Goal: Task Accomplishment & Management: Manage account settings

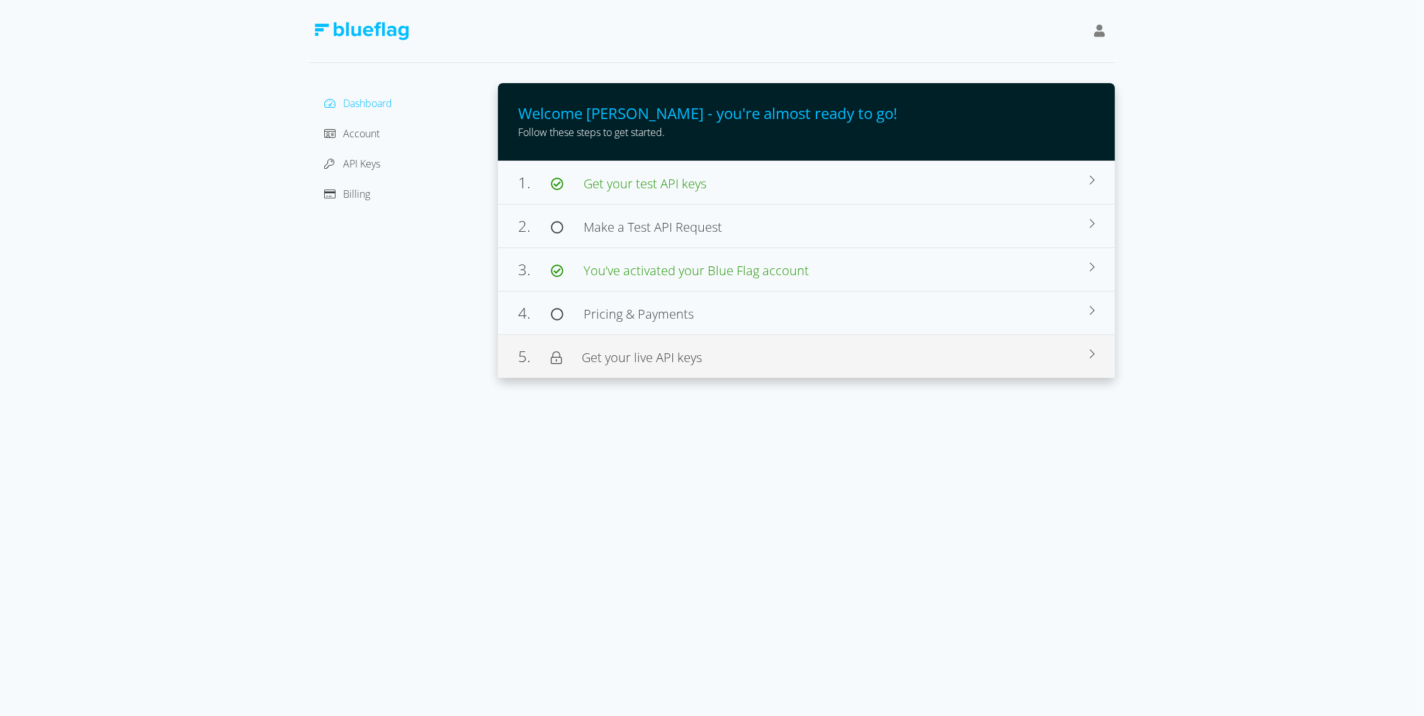
click at [664, 349] on span "Get your live API keys" at bounding box center [642, 357] width 120 height 17
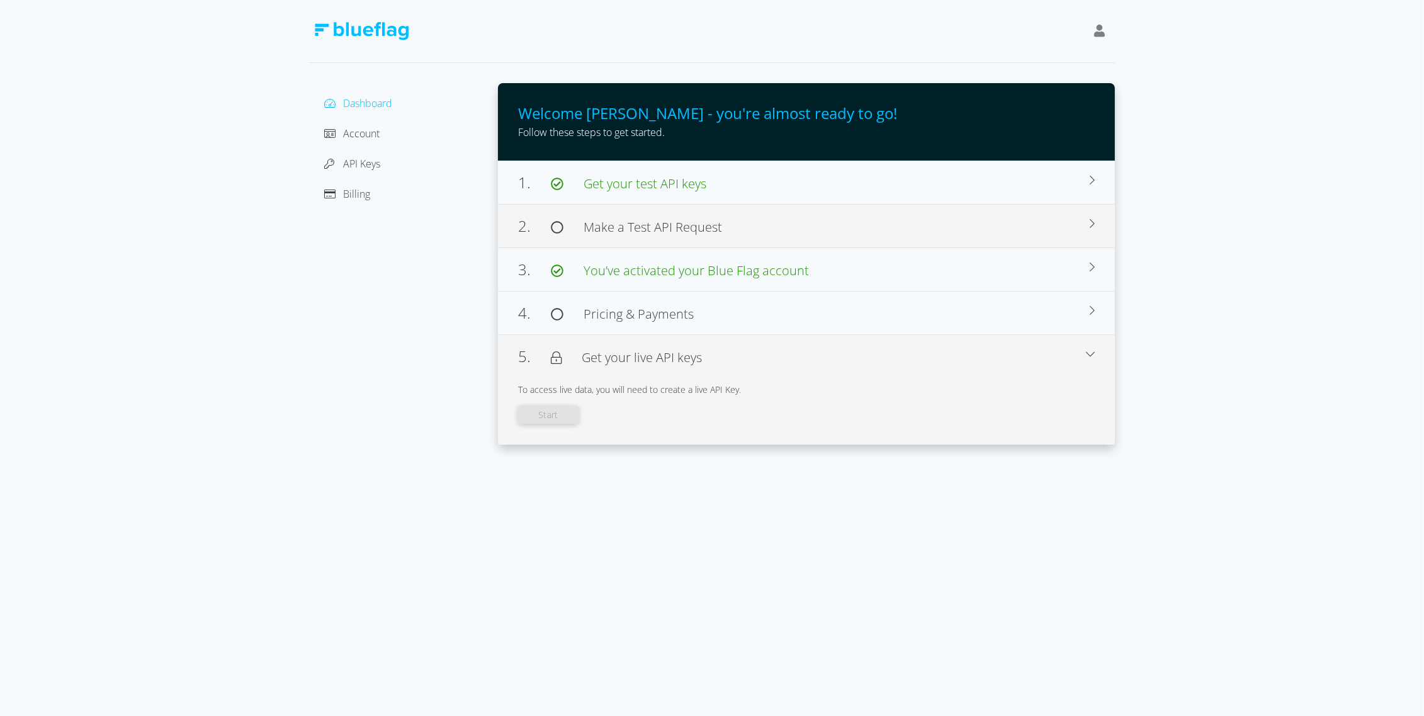
click at [639, 225] on span "Make a Test API Request" at bounding box center [653, 226] width 139 height 17
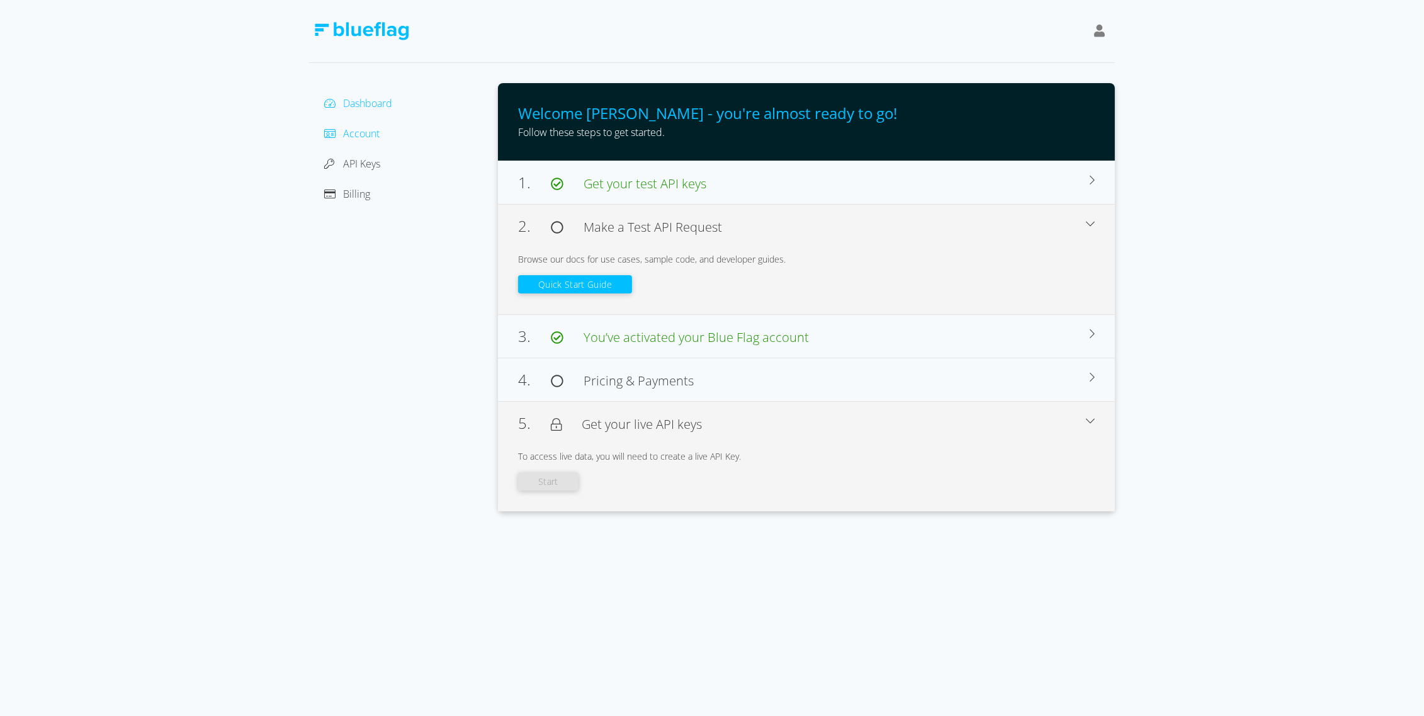
click at [369, 128] on span "Account" at bounding box center [361, 134] width 37 height 14
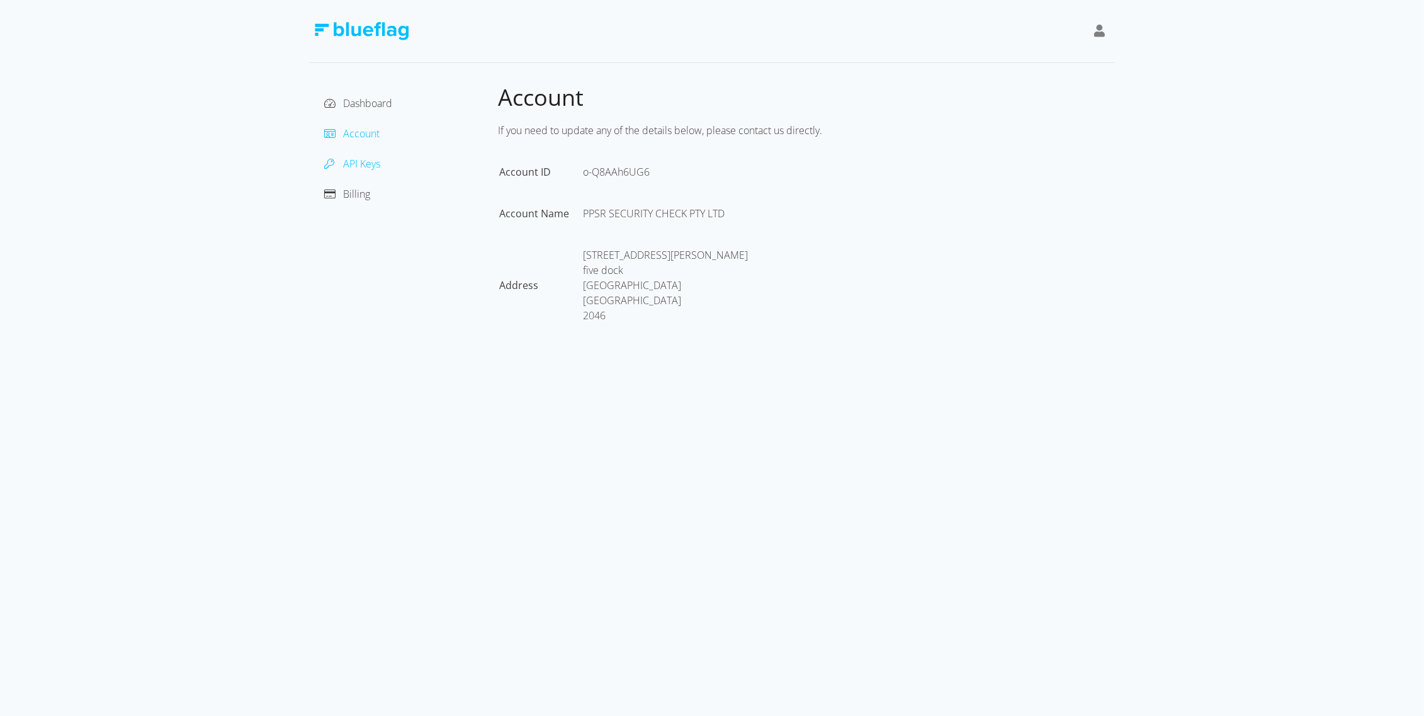
click at [359, 159] on span "API Keys" at bounding box center [361, 164] width 37 height 14
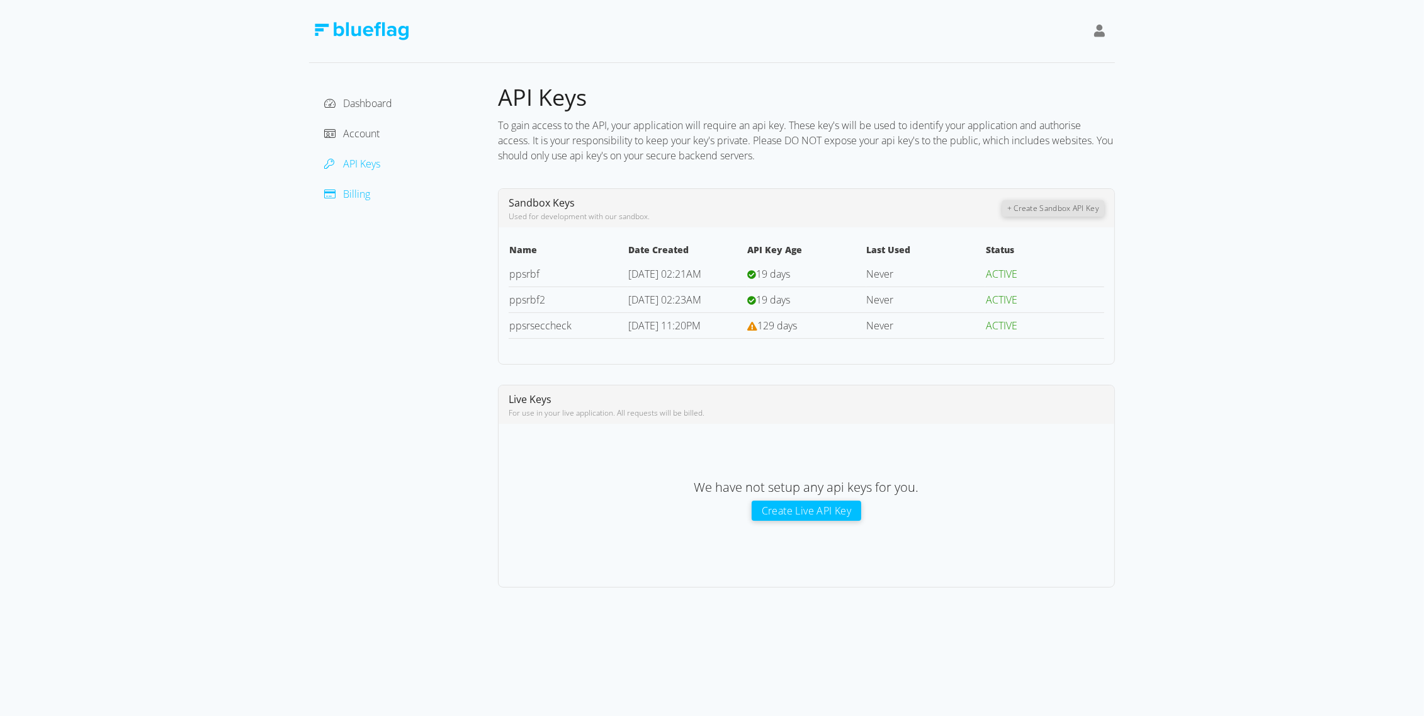
click at [359, 194] on span "Billing" at bounding box center [356, 194] width 27 height 14
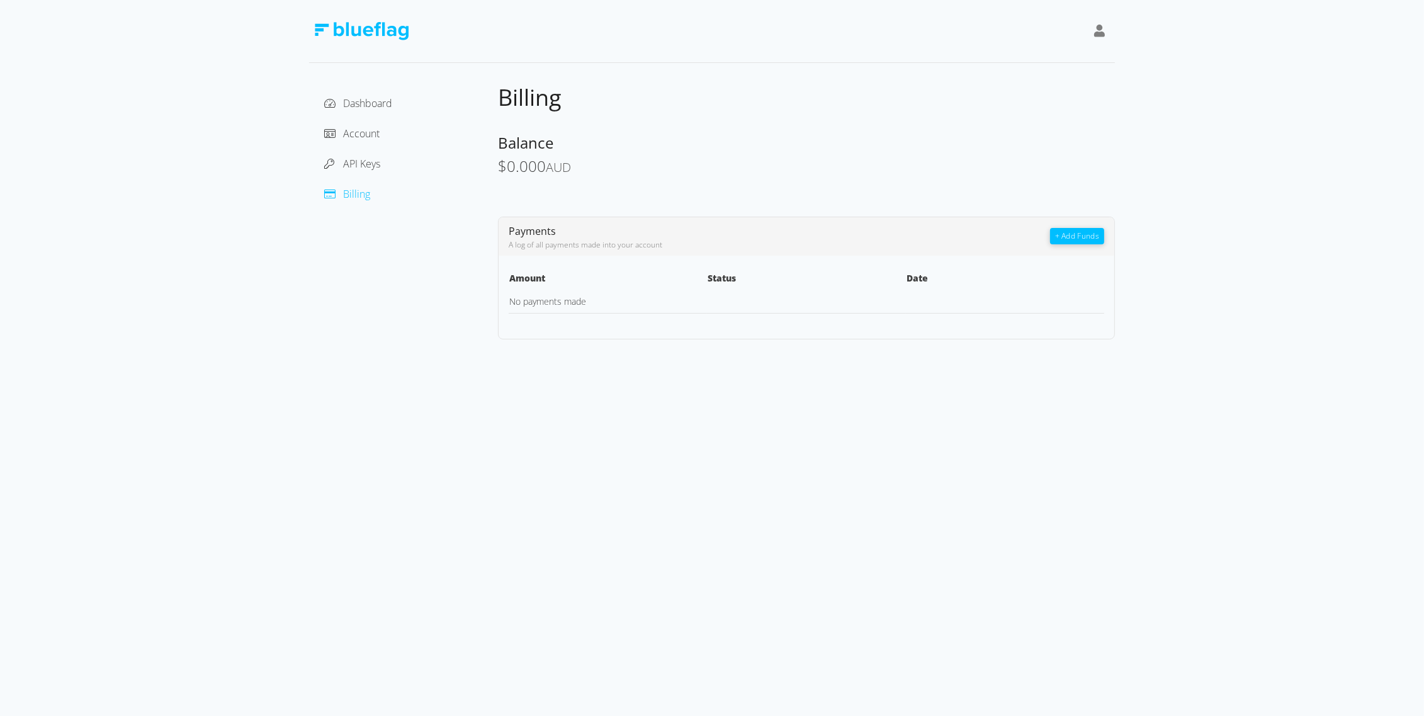
click at [1078, 235] on button "+ Add Funds" at bounding box center [1077, 236] width 54 height 16
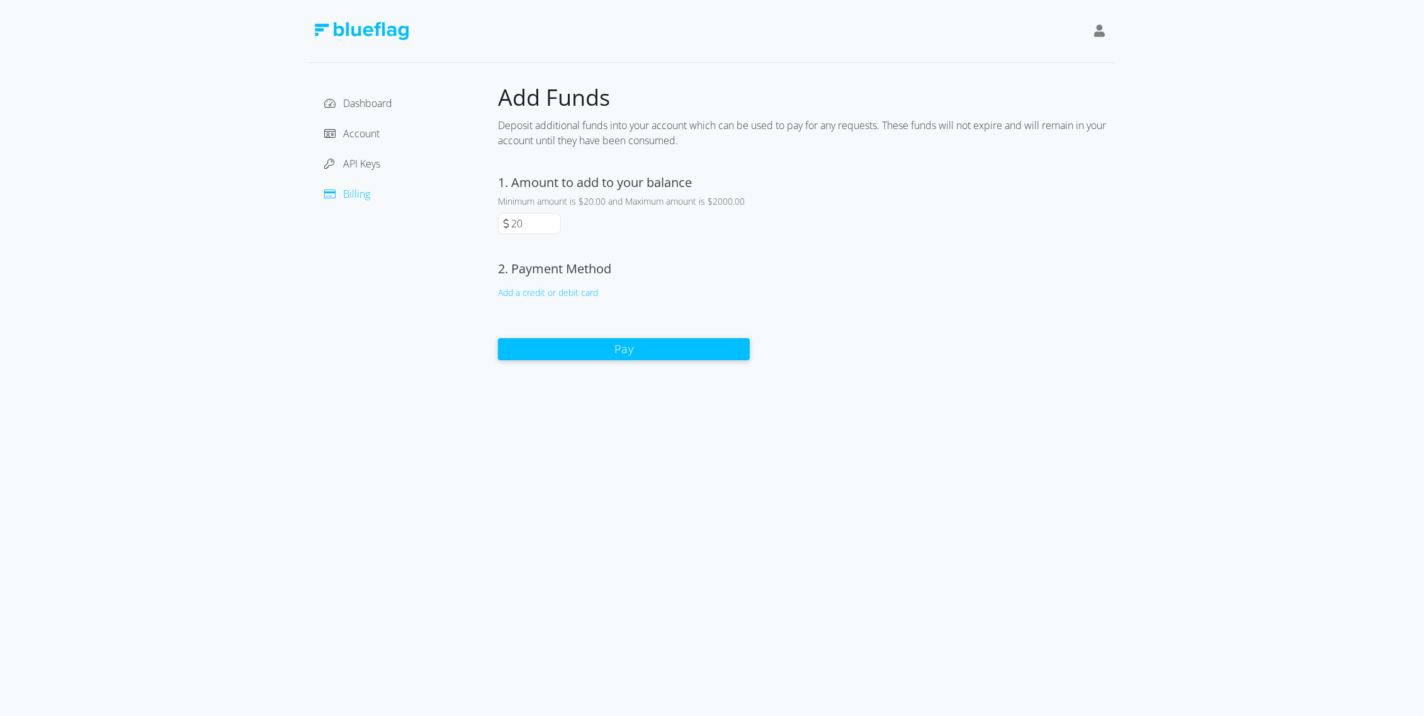
click at [566, 346] on button "Pay" at bounding box center [624, 349] width 252 height 22
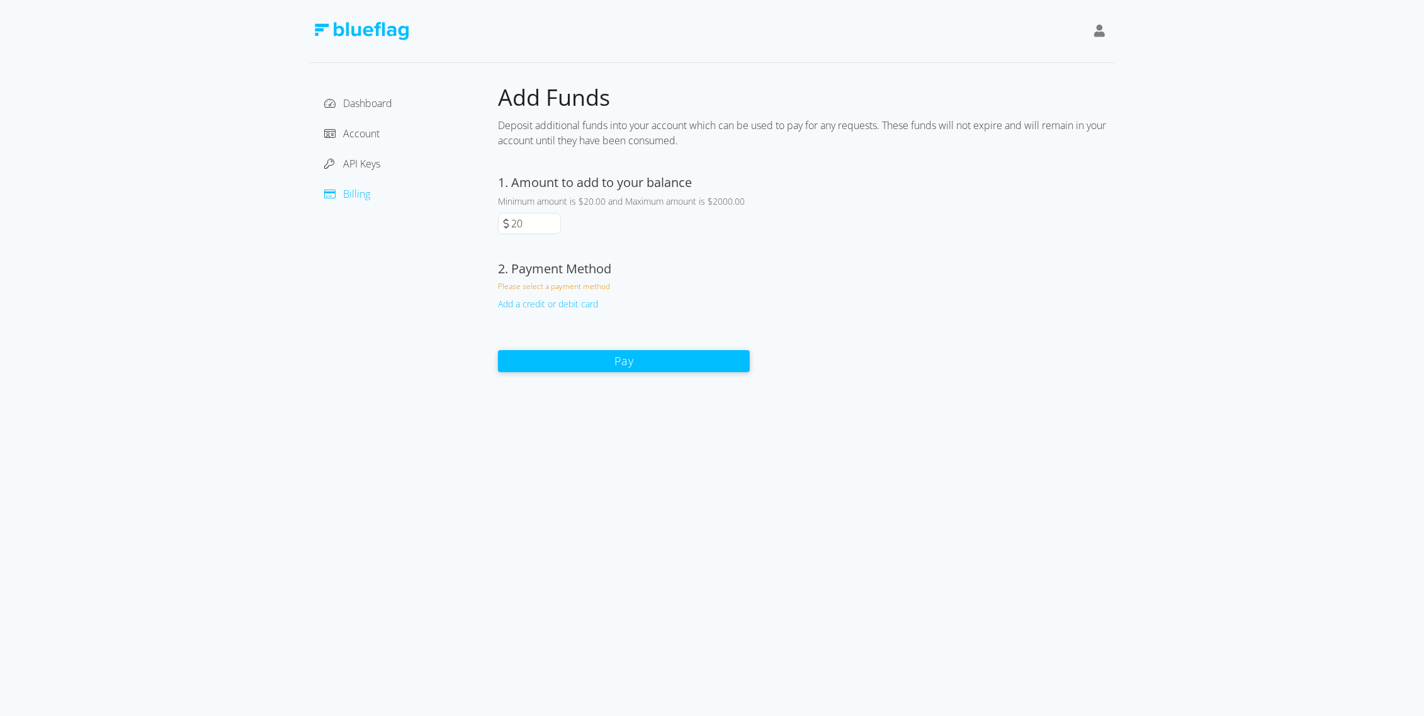
click at [543, 302] on div "Add a credit or debit card" at bounding box center [624, 303] width 252 height 13
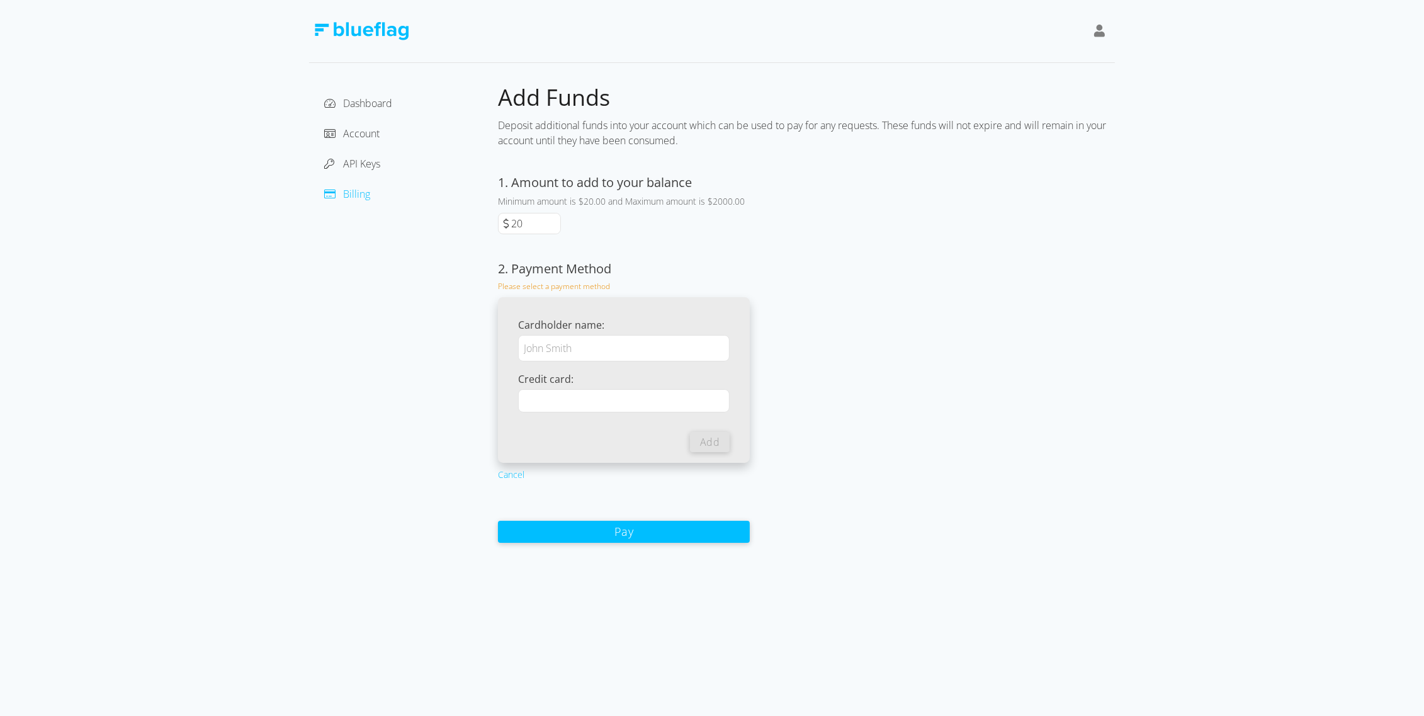
click at [581, 344] on input "Cardholder name:" at bounding box center [624, 348] width 212 height 26
type input "[PERSON_NAME]"
click at [634, 392] on div at bounding box center [624, 400] width 212 height 23
click at [708, 439] on button "Add" at bounding box center [710, 441] width 40 height 20
click at [472, 440] on div "Dashboard Account API Keys Billing" at bounding box center [403, 313] width 189 height 460
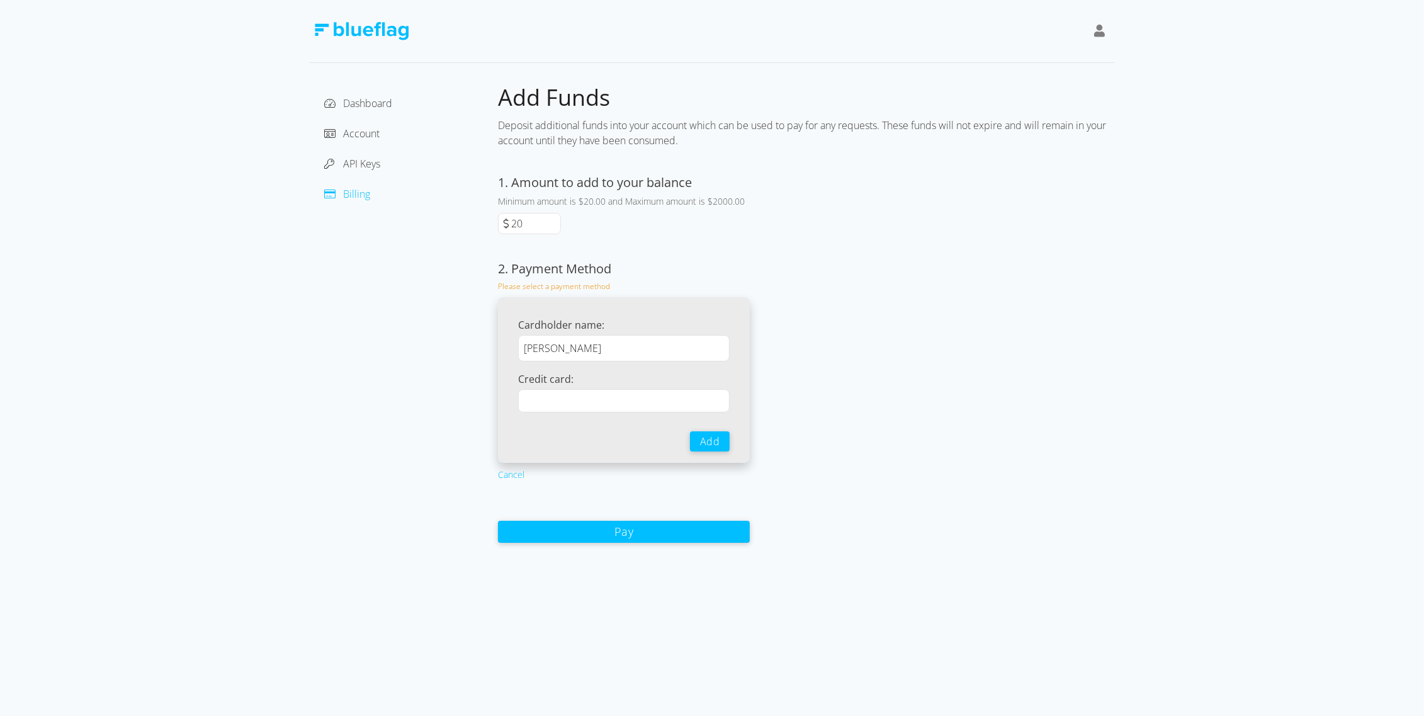
click at [700, 435] on button "Add" at bounding box center [710, 441] width 40 height 20
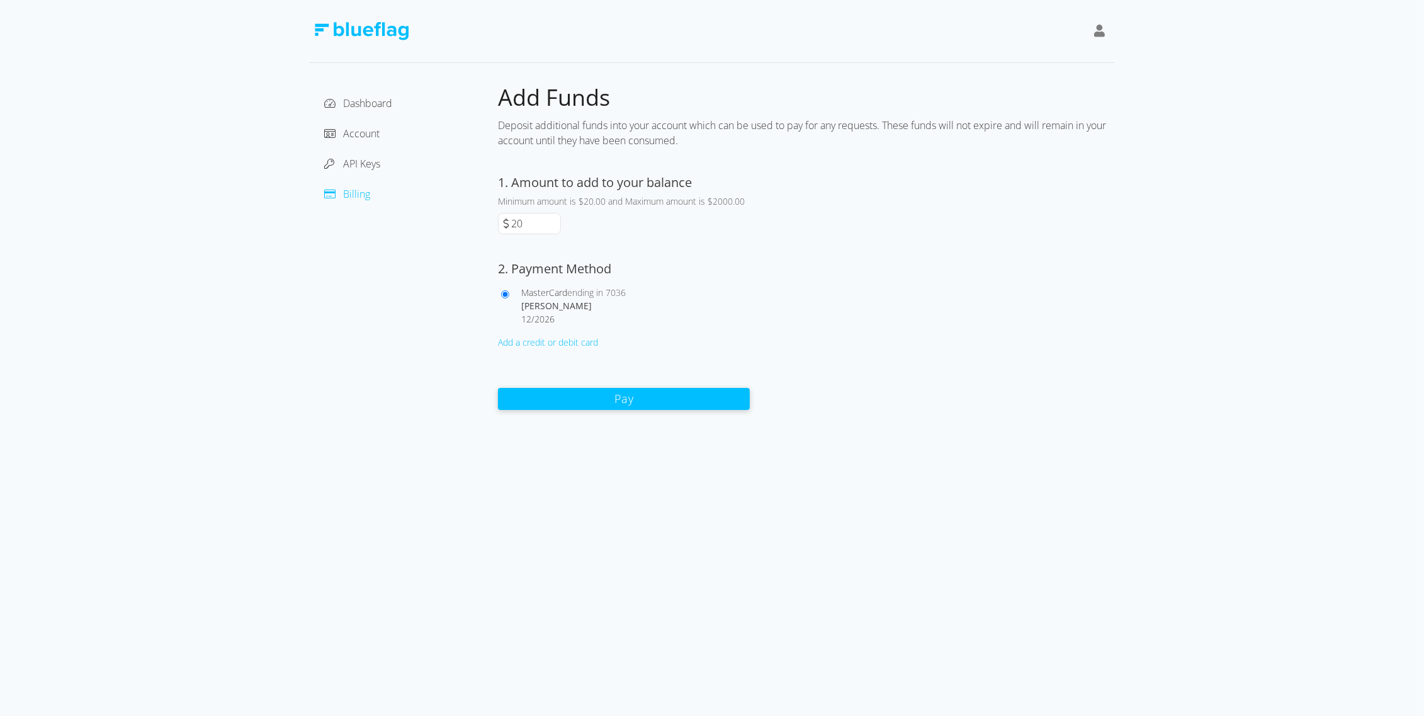
click at [606, 402] on button "Pay" at bounding box center [624, 399] width 252 height 22
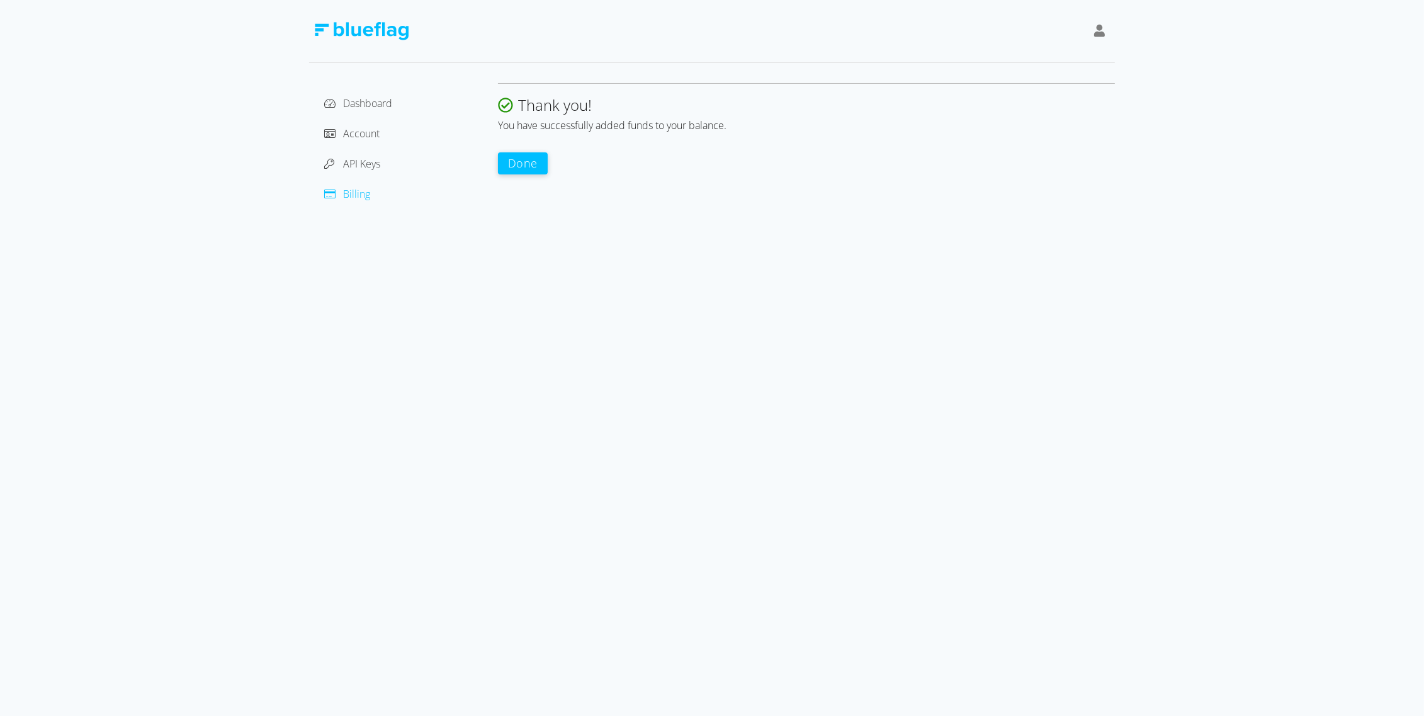
click at [520, 169] on button "Done" at bounding box center [523, 163] width 50 height 22
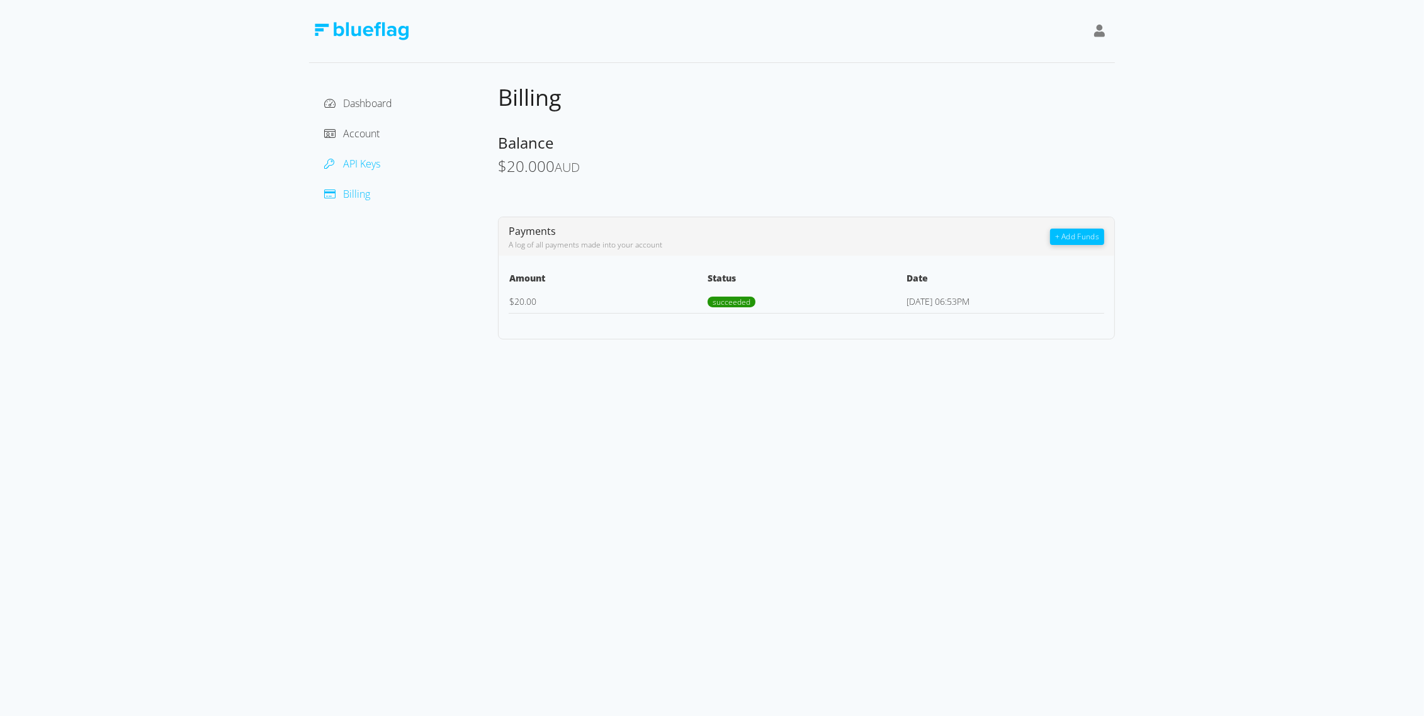
click at [351, 161] on span "API Keys" at bounding box center [361, 164] width 37 height 14
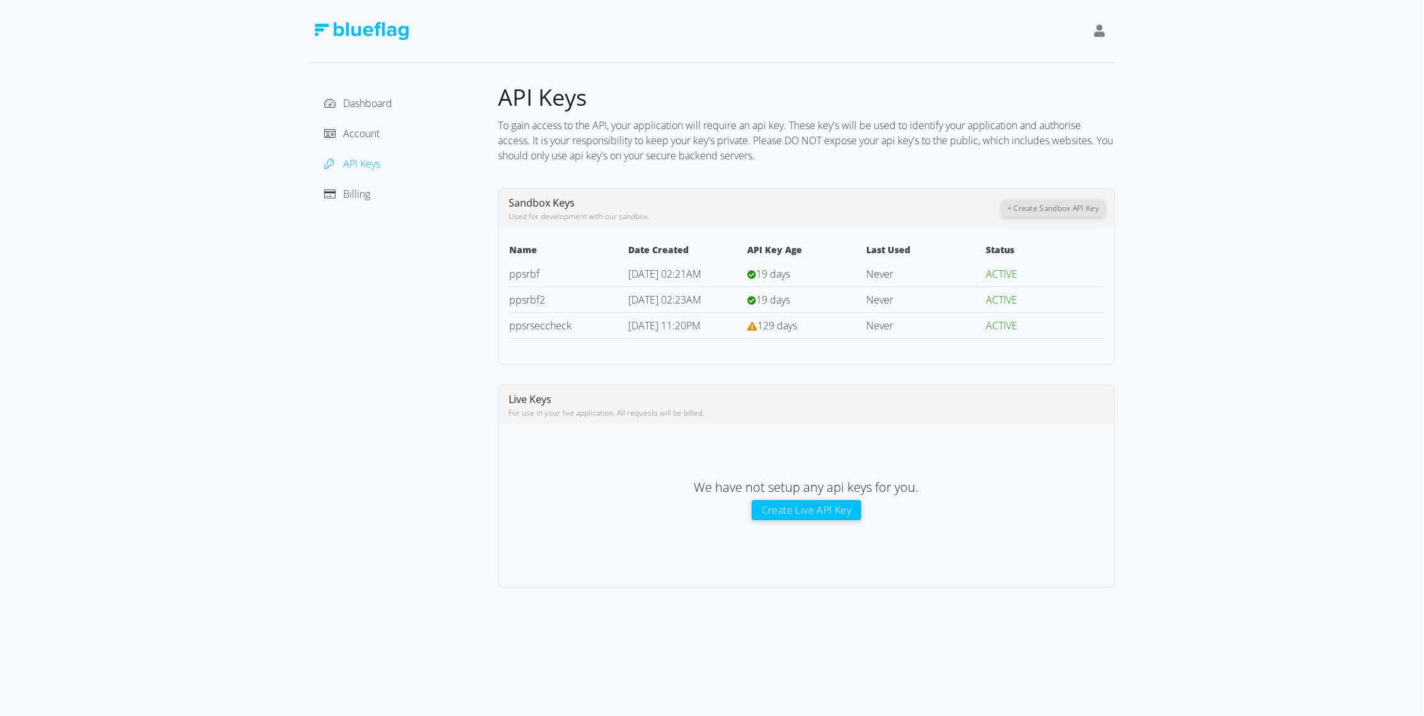
click at [778, 505] on button "Create Live API Key" at bounding box center [807, 510] width 110 height 20
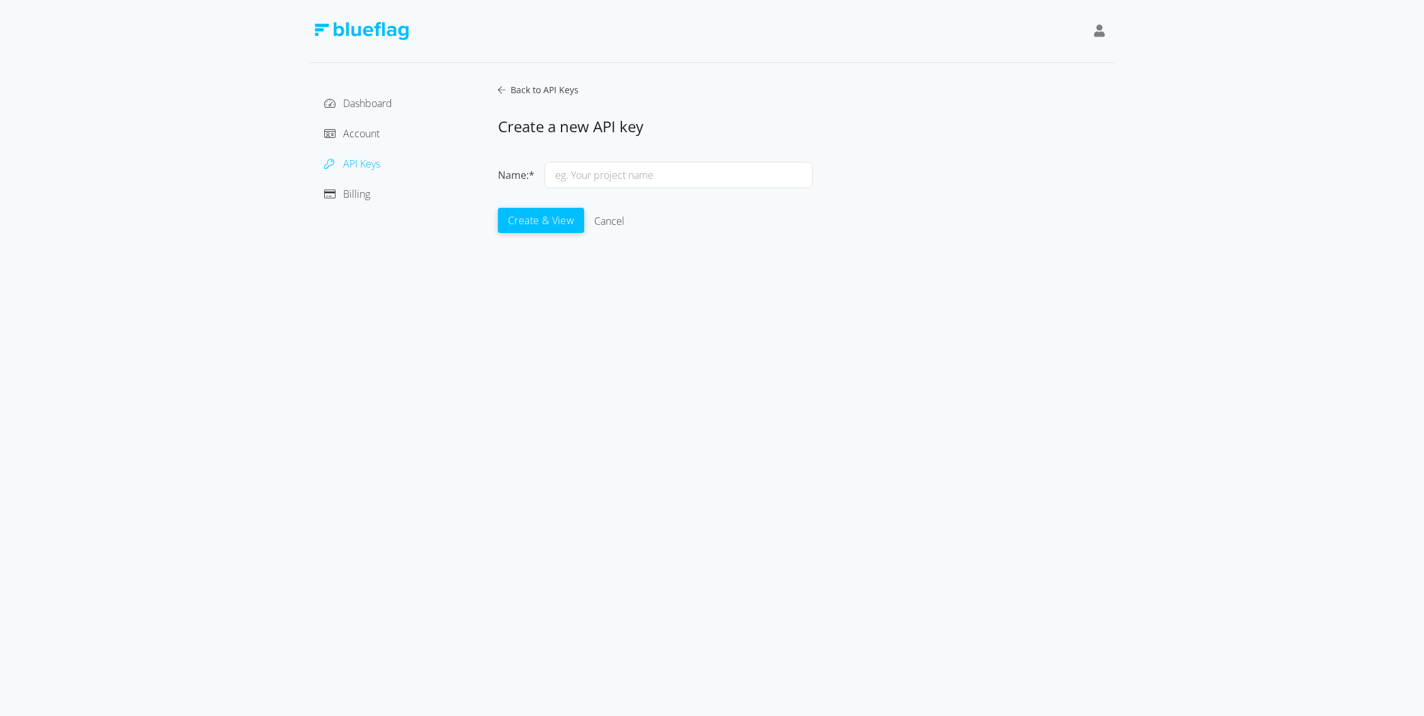
click at [621, 183] on input "text" at bounding box center [679, 175] width 268 height 26
type input "ppsrlive"
click at [562, 223] on button "Create & View" at bounding box center [541, 219] width 86 height 25
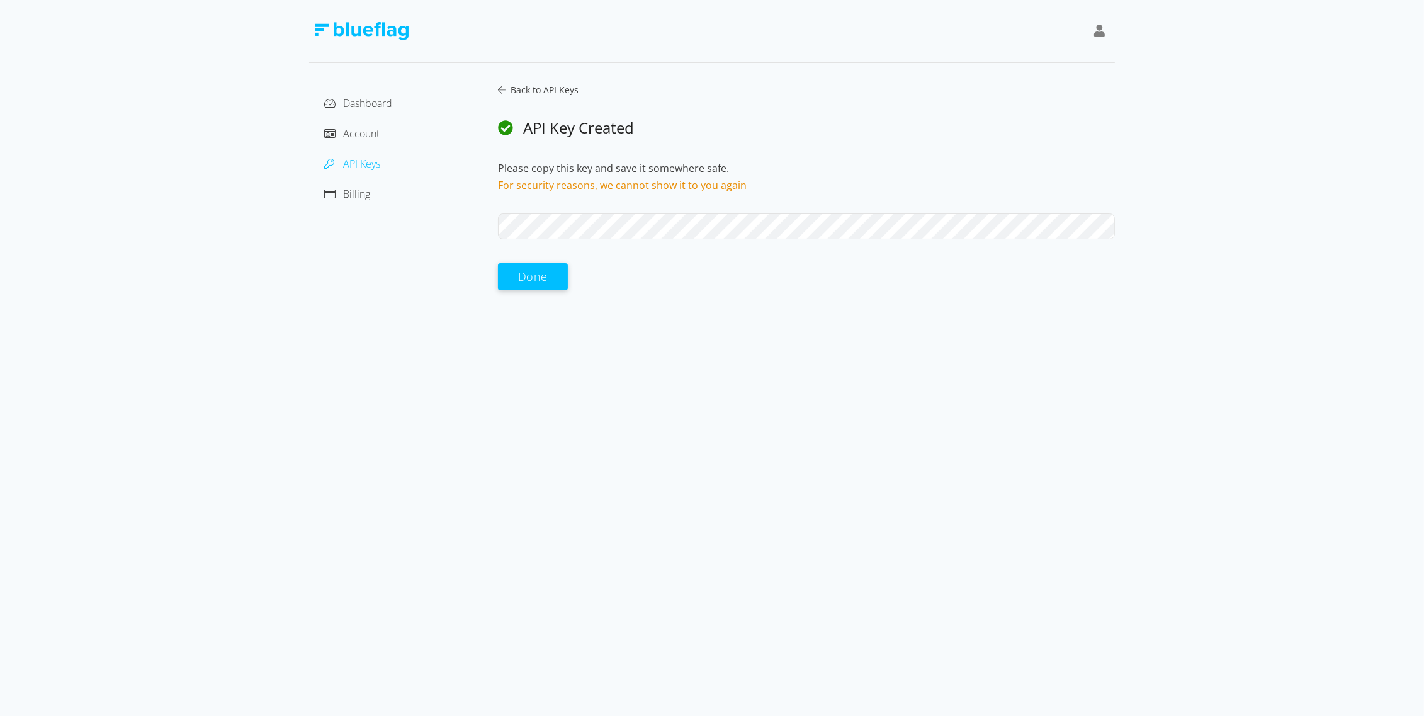
click at [467, 205] on div "Dashboard Account API Keys Billing Back to API Keys API Key Created Please copy…" at bounding box center [712, 187] width 806 height 208
click at [40, 125] on div "Dashboard Account API Keys Billing Back to API Keys API Key Created Please copy…" at bounding box center [712, 145] width 1424 height 291
click at [538, 278] on button "Done" at bounding box center [533, 276] width 70 height 27
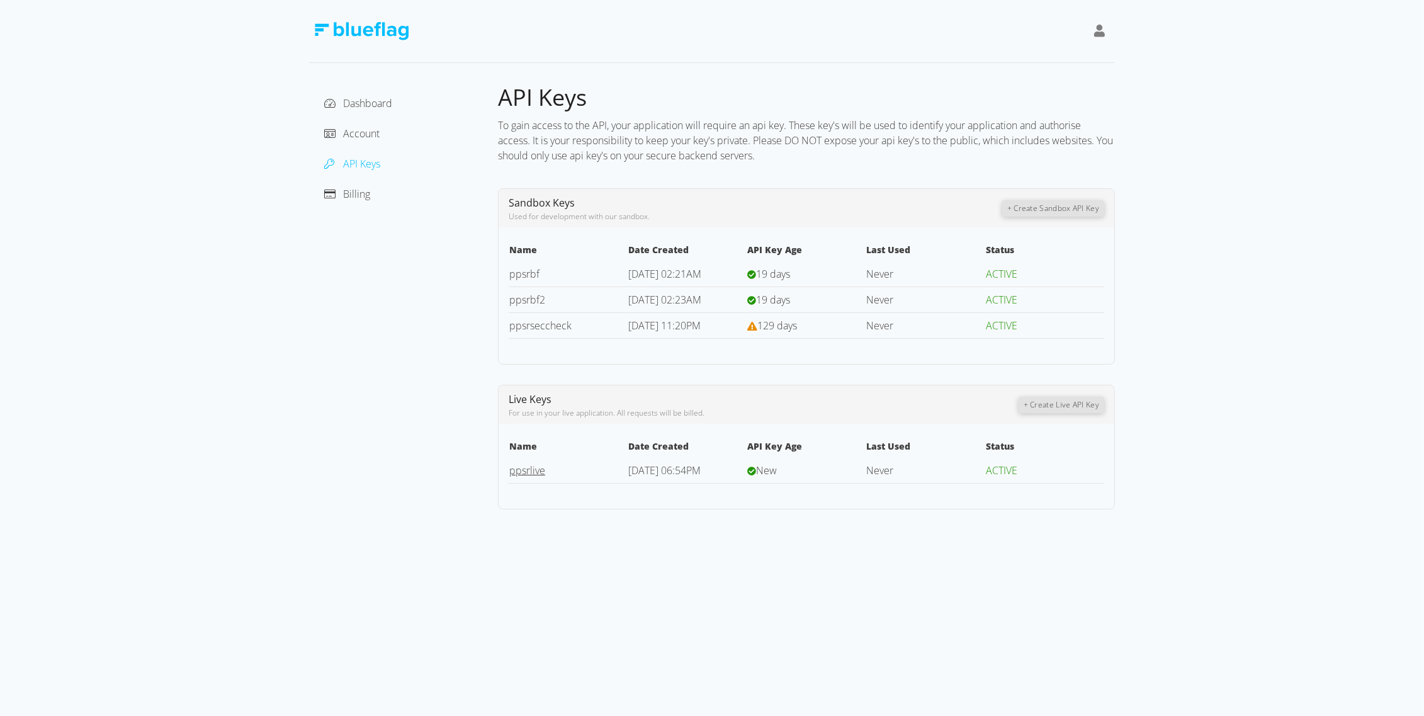
click at [540, 472] on link "ppsrlive" at bounding box center [527, 470] width 36 height 14
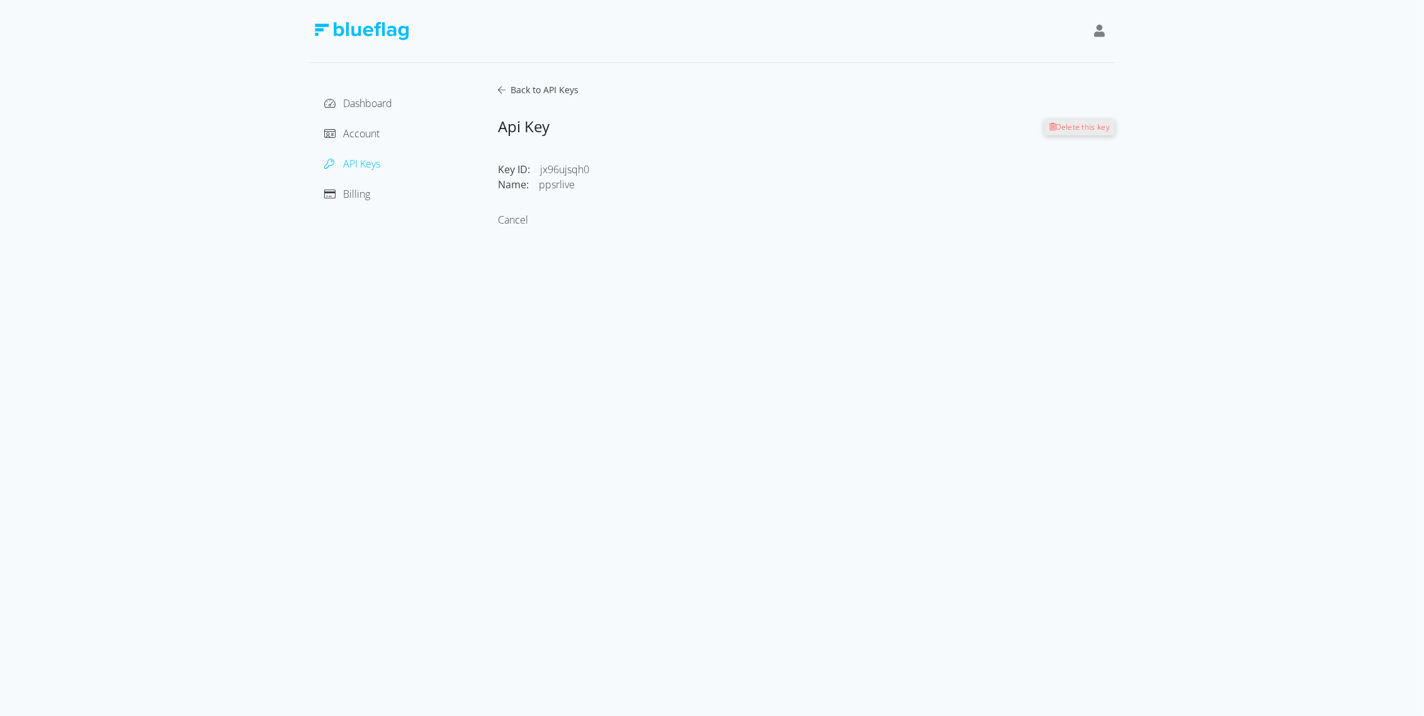
click at [356, 161] on span "API Keys" at bounding box center [361, 164] width 37 height 14
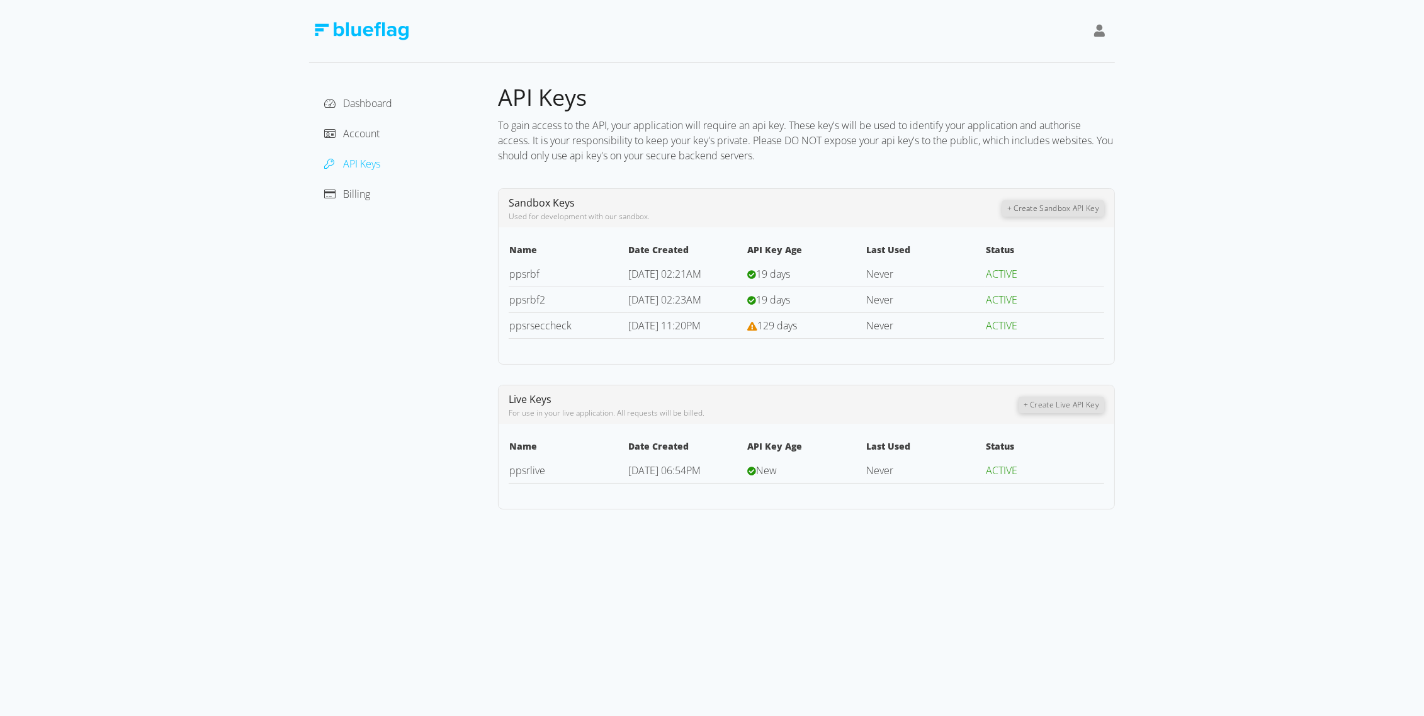
click at [339, 417] on div "Dashboard Account API Keys Billing" at bounding box center [403, 296] width 189 height 426
